Goal: Find specific page/section: Find specific page/section

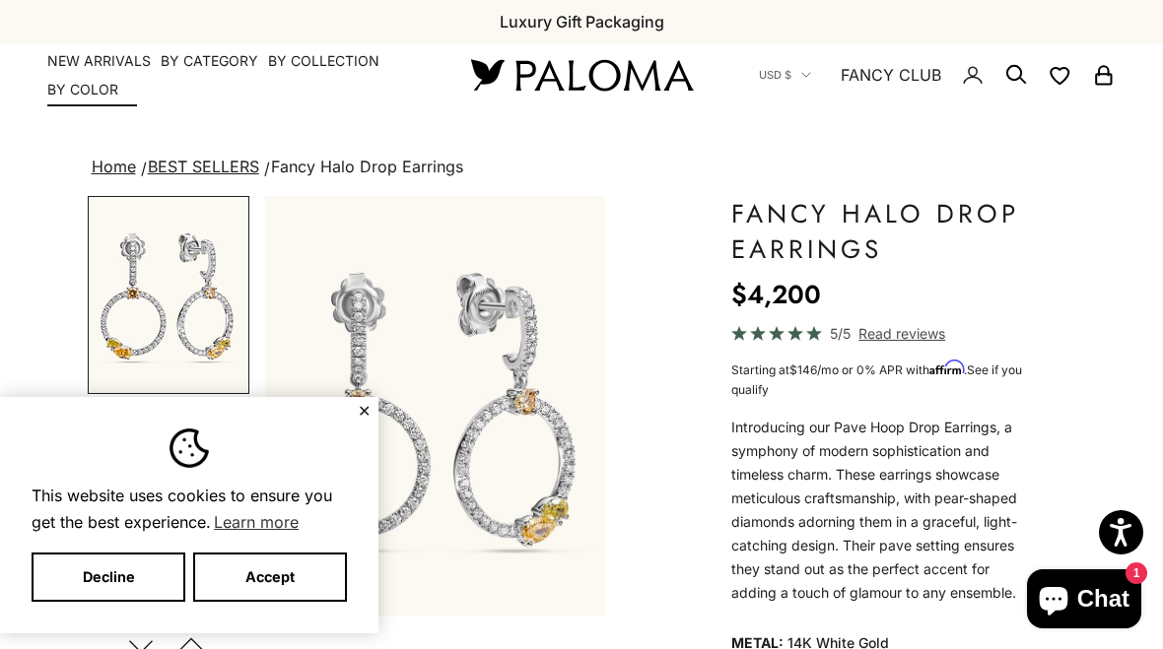
click at [90, 65] on link "NEW ARRIVALS" at bounding box center [98, 61] width 103 height 20
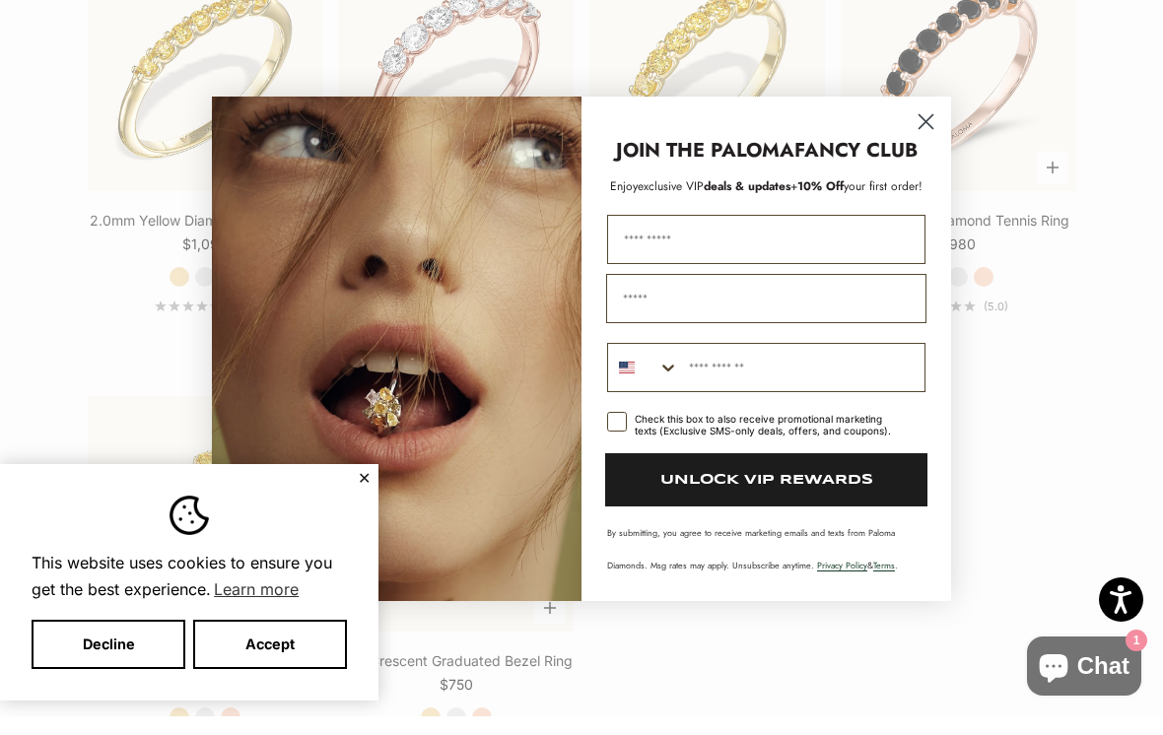
scroll to position [2811, 0]
click at [922, 124] on circle "Close dialog" at bounding box center [925, 140] width 33 height 33
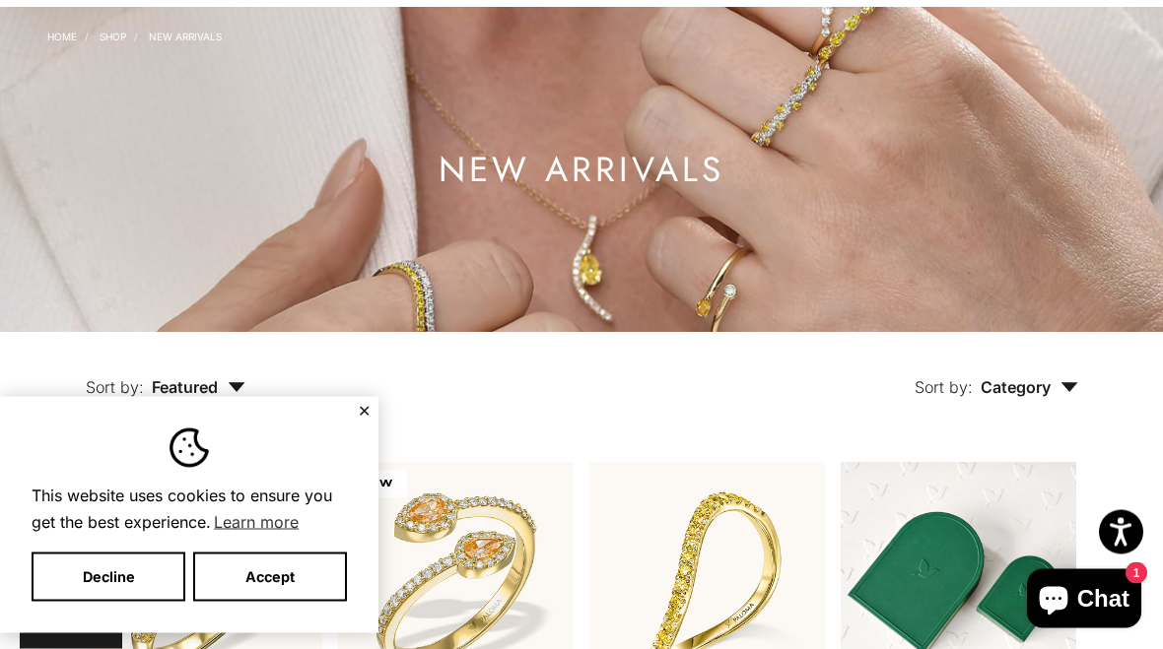
scroll to position [0, 0]
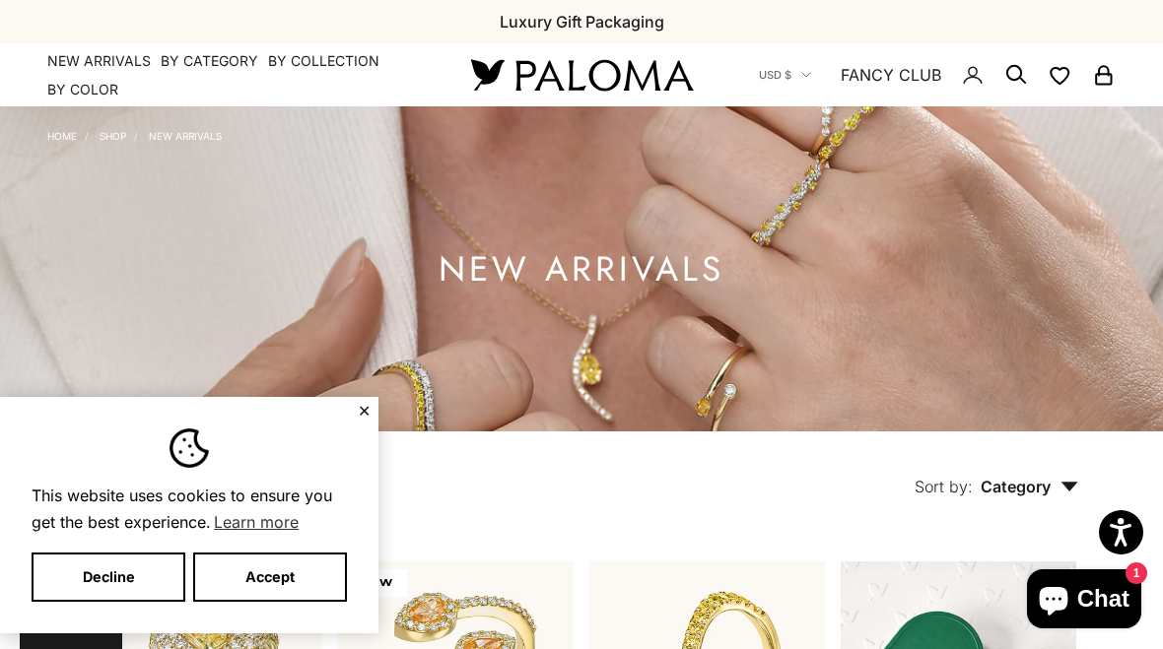
click at [112, 139] on link "Shop" at bounding box center [113, 136] width 27 height 12
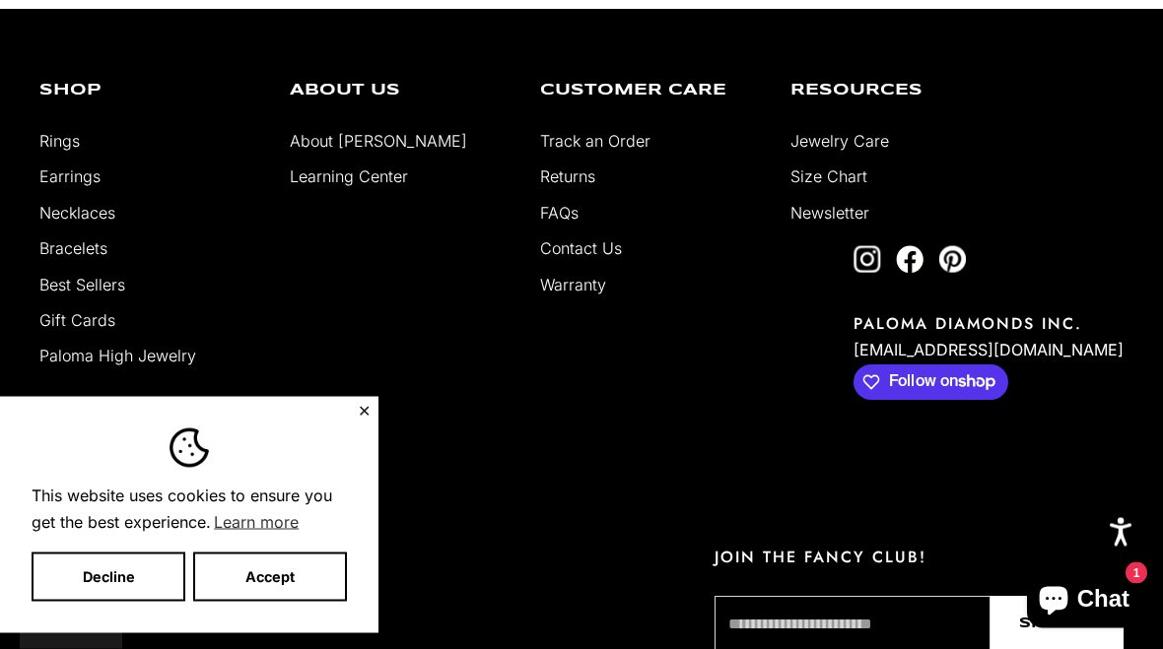
scroll to position [16589, 0]
click at [569, 250] on link "Contact Us" at bounding box center [581, 248] width 82 height 20
